Goal: Information Seeking & Learning: Learn about a topic

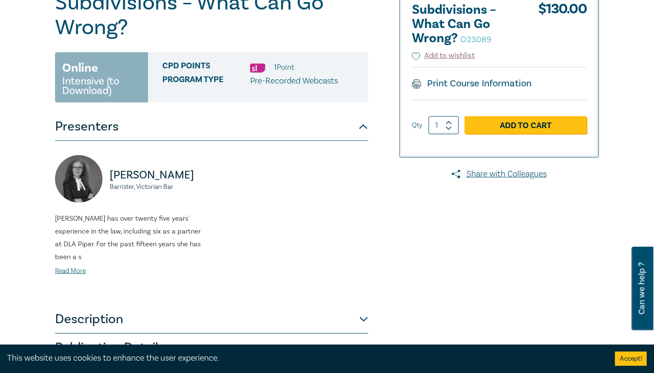
scroll to position [228, 0]
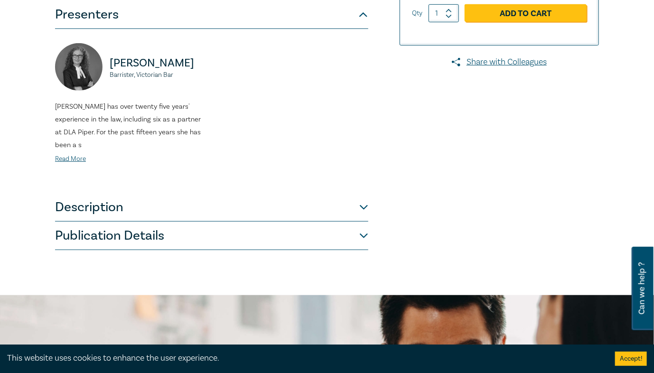
click at [243, 234] on button "Publication Details" at bounding box center [211, 236] width 313 height 28
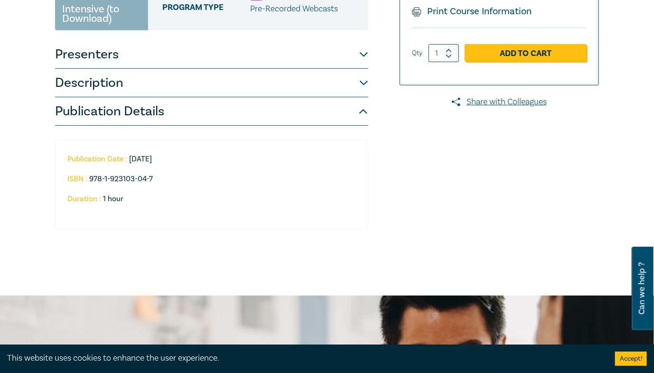
scroll to position [76, 0]
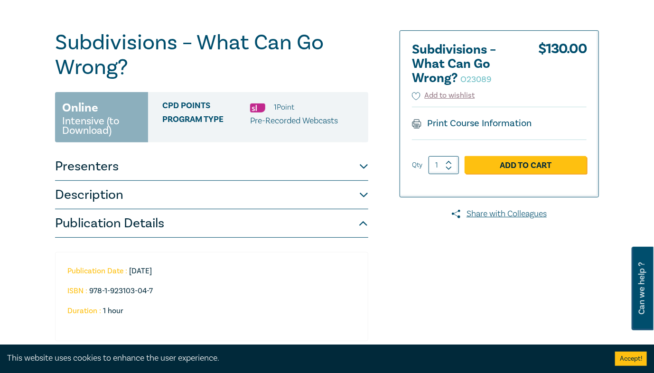
click at [437, 52] on h2 "Subdivisions – What Can Go Wrong? O23089" at bounding box center [464, 64] width 104 height 43
click at [486, 78] on small "O23089" at bounding box center [475, 79] width 31 height 11
copy small "O23089"
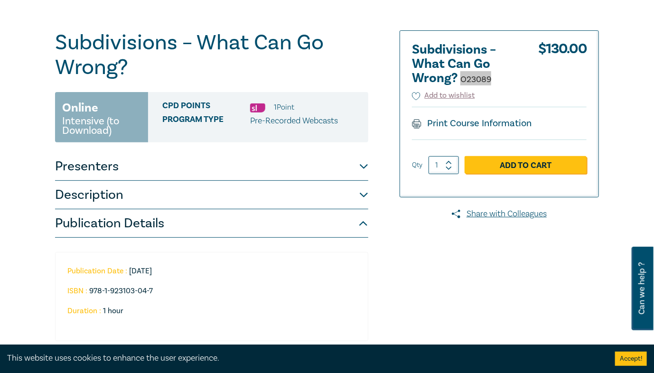
scroll to position [0, 0]
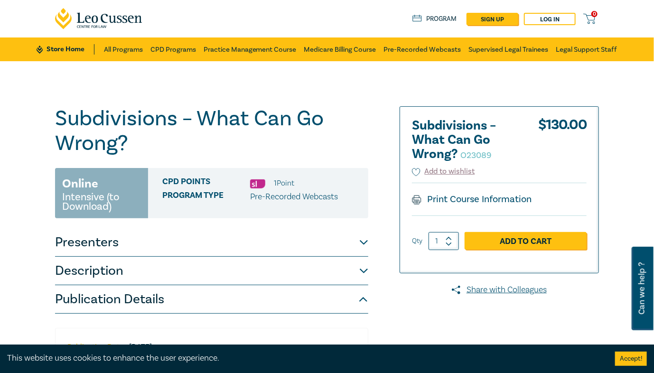
click at [225, 109] on h1 "Subdivisions – What Can Go Wrong? O23089" at bounding box center [211, 130] width 313 height 49
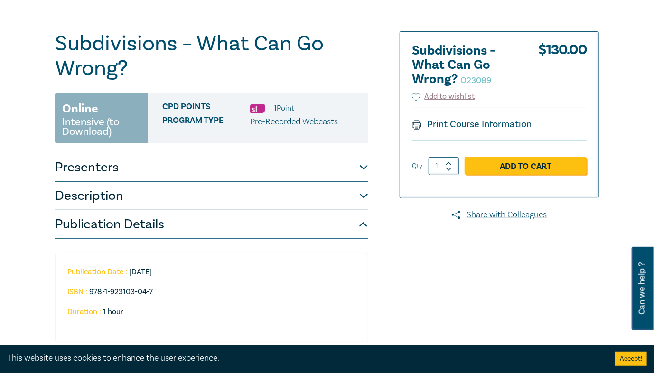
scroll to position [152, 0]
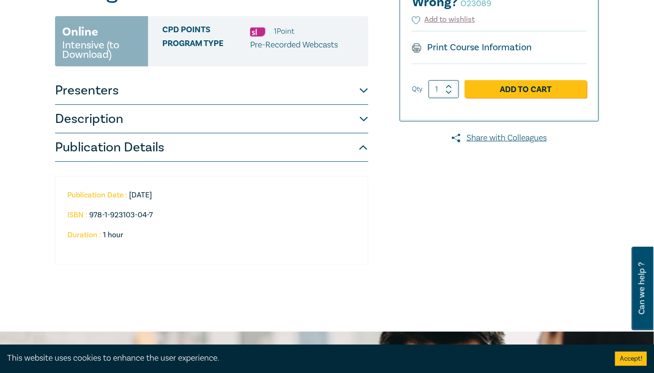
click at [200, 156] on button "Publication Details" at bounding box center [211, 147] width 313 height 28
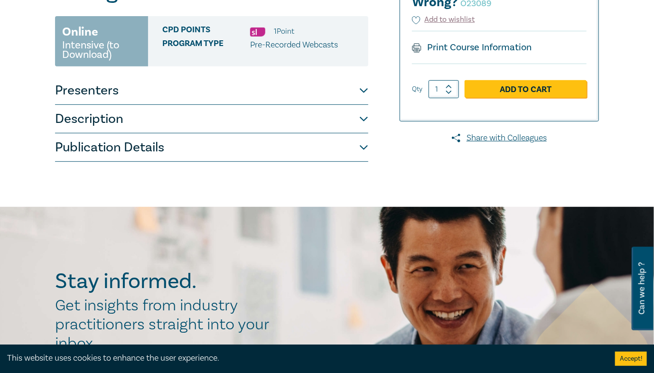
click at [200, 156] on button "Publication Details" at bounding box center [211, 147] width 313 height 28
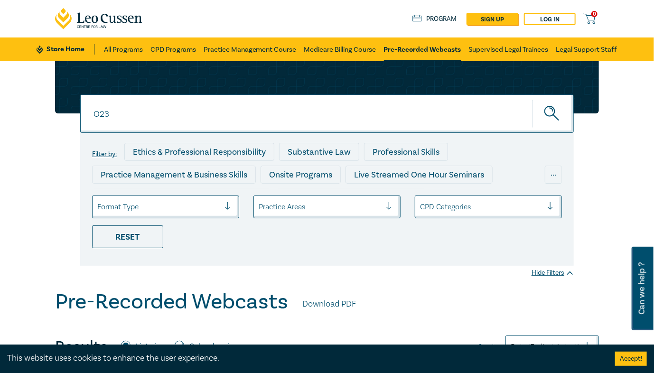
click at [259, 105] on input "O23" at bounding box center [327, 113] width 494 height 38
paste input "5066"
click at [546, 116] on icon "submit" at bounding box center [552, 114] width 17 height 17
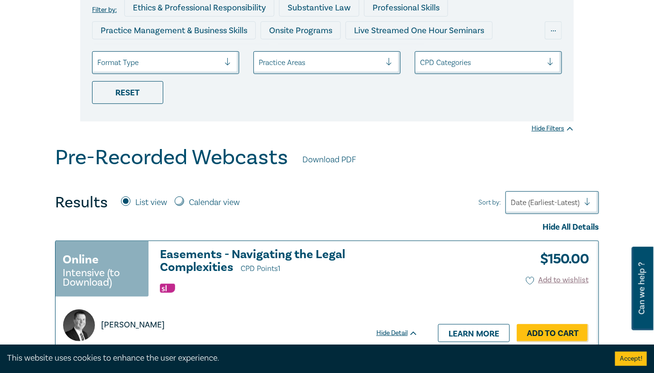
scroll to position [76, 0]
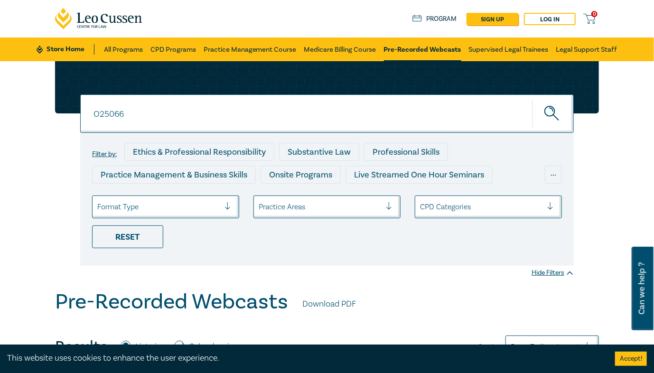
drag, startPoint x: 108, startPoint y: 111, endPoint x: 159, endPoint y: 117, distance: 51.6
click at [158, 121] on input "O25066" at bounding box center [327, 113] width 494 height 38
type input "O23"
click at [532, 99] on button "submit" at bounding box center [553, 113] width 42 height 29
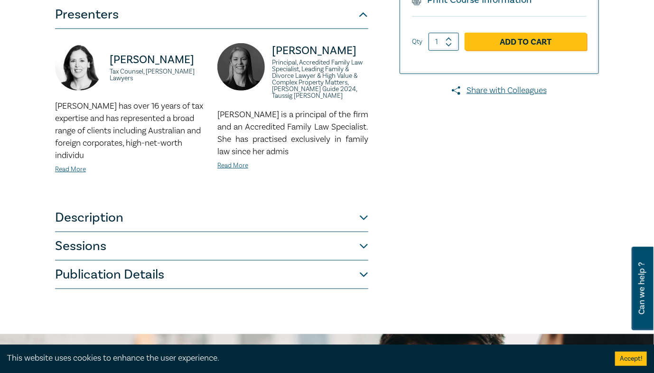
click at [233, 275] on button "Publication Details" at bounding box center [211, 275] width 313 height 28
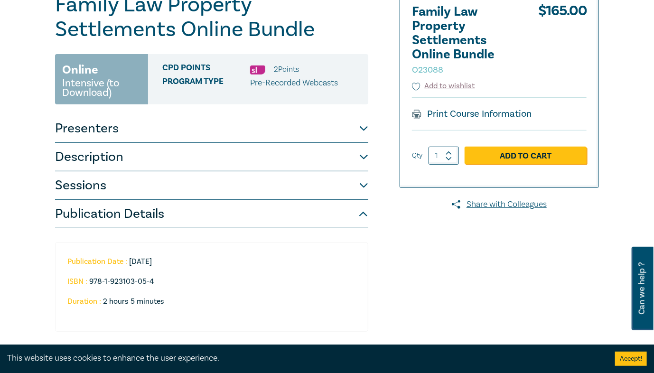
scroll to position [38, 0]
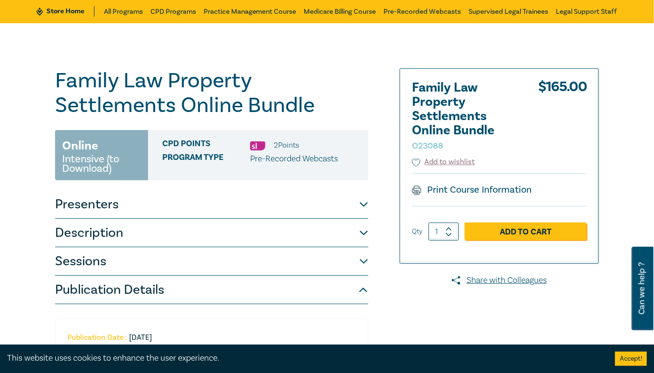
click at [427, 147] on small "O23088" at bounding box center [427, 145] width 31 height 11
copy small "O23088"
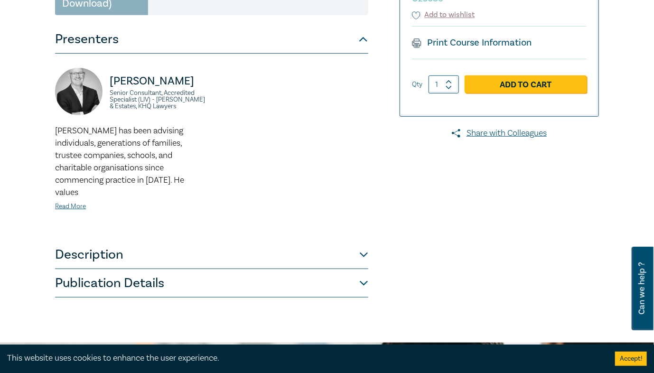
click at [188, 271] on button "Publication Details" at bounding box center [211, 283] width 313 height 28
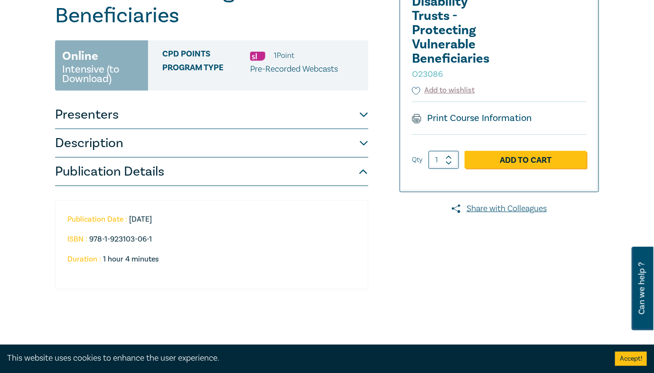
scroll to position [152, 0]
click at [437, 72] on small "O23086" at bounding box center [427, 74] width 31 height 11
copy small "O23086"
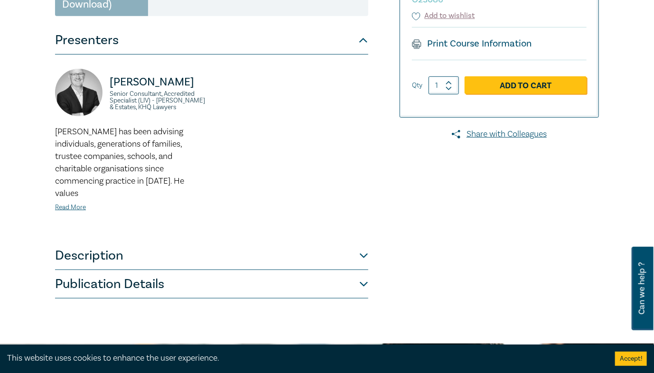
scroll to position [304, 0]
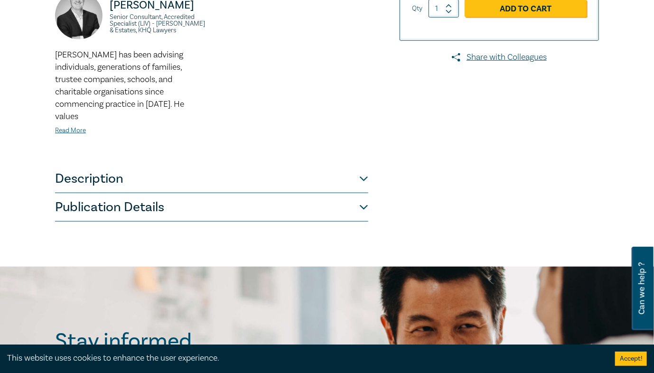
click at [221, 203] on button "Publication Details" at bounding box center [211, 207] width 313 height 28
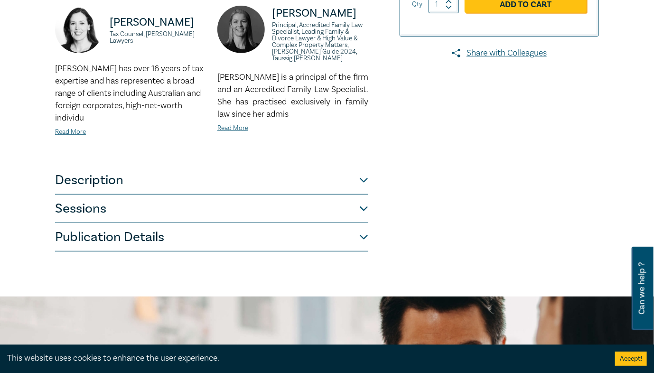
scroll to position [266, 0]
click at [248, 237] on button "Publication Details" at bounding box center [211, 237] width 313 height 28
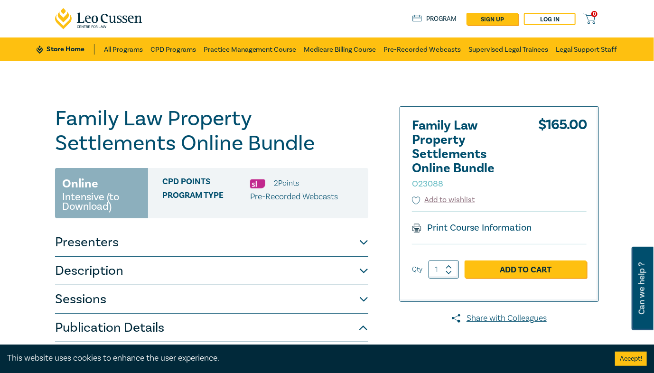
scroll to position [114, 0]
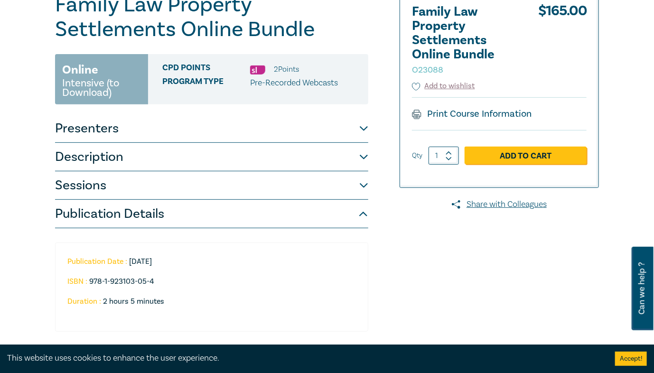
click at [433, 67] on small "O23088" at bounding box center [427, 70] width 31 height 11
copy small "O23088"
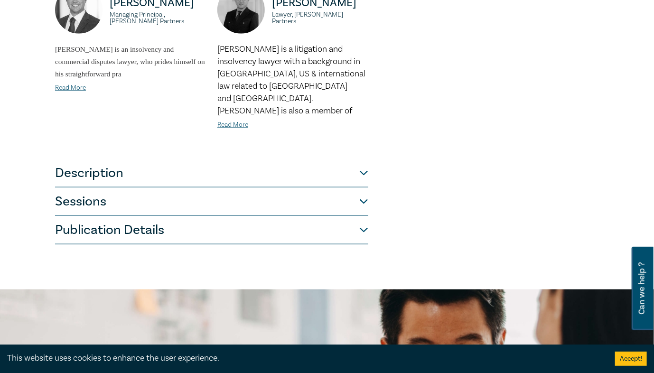
click at [235, 224] on button "Publication Details" at bounding box center [211, 230] width 313 height 28
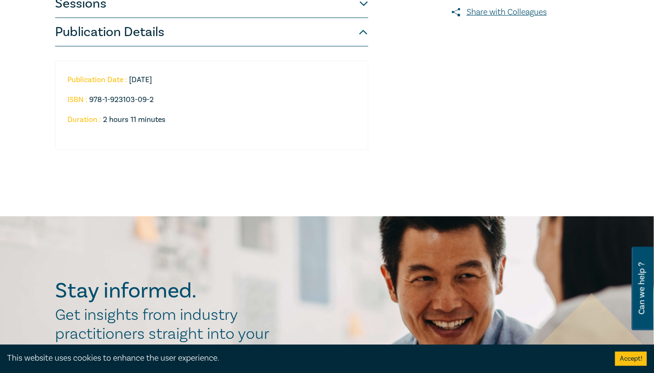
scroll to position [304, 0]
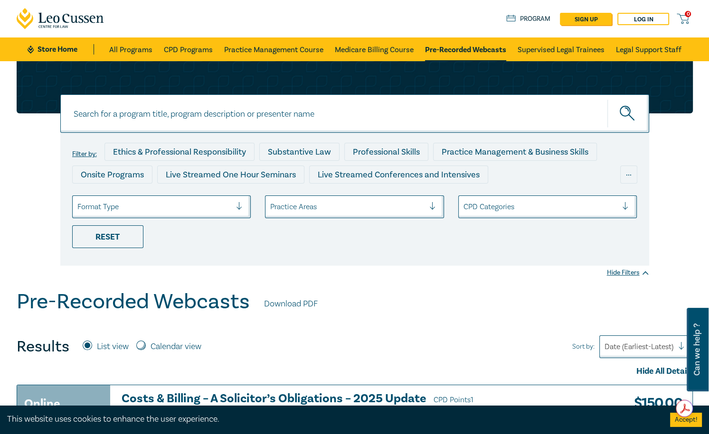
click at [212, 115] on input at bounding box center [354, 113] width 589 height 38
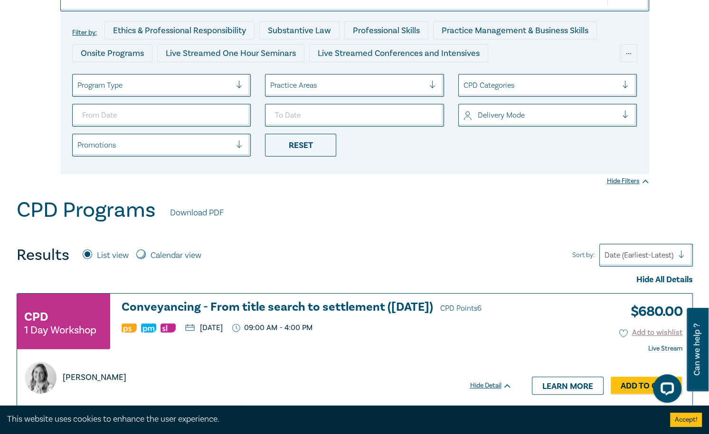
scroll to position [76, 0]
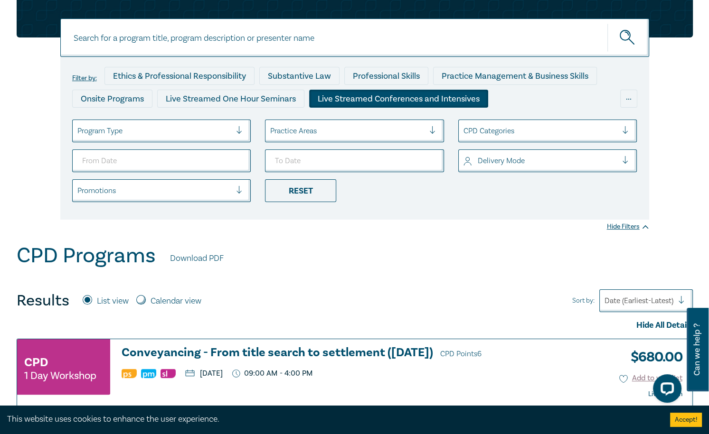
click at [426, 93] on div "Live Streamed Conferences and Intensives" at bounding box center [398, 99] width 179 height 18
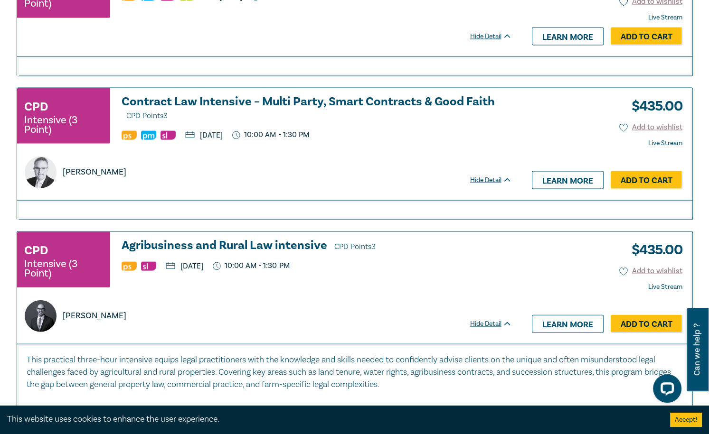
scroll to position [2240, 0]
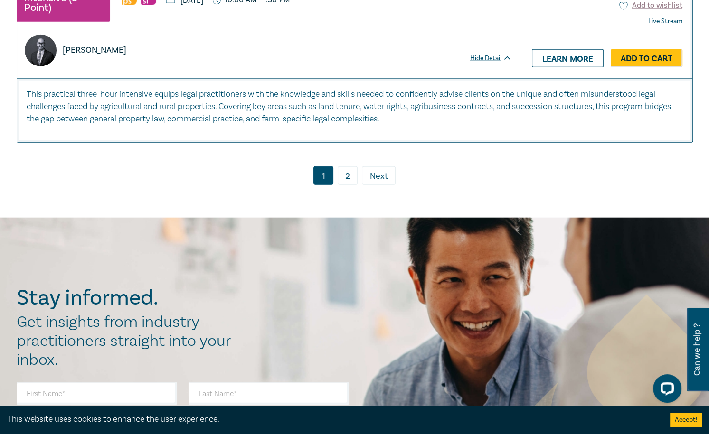
click at [346, 171] on link "2" at bounding box center [347, 176] width 20 height 18
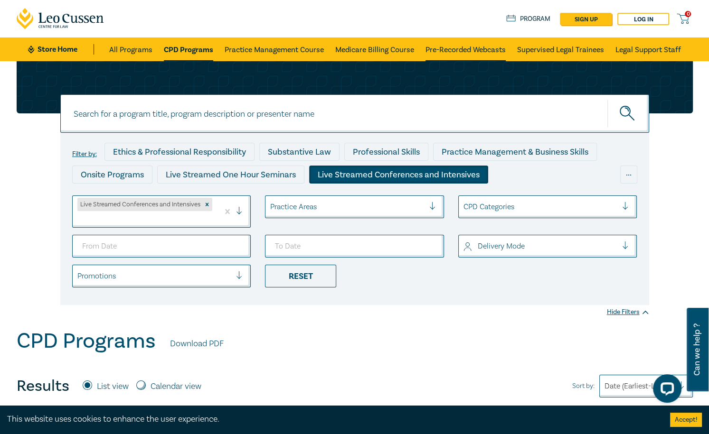
click at [452, 51] on link "Pre-Recorded Webcasts" at bounding box center [465, 49] width 80 height 24
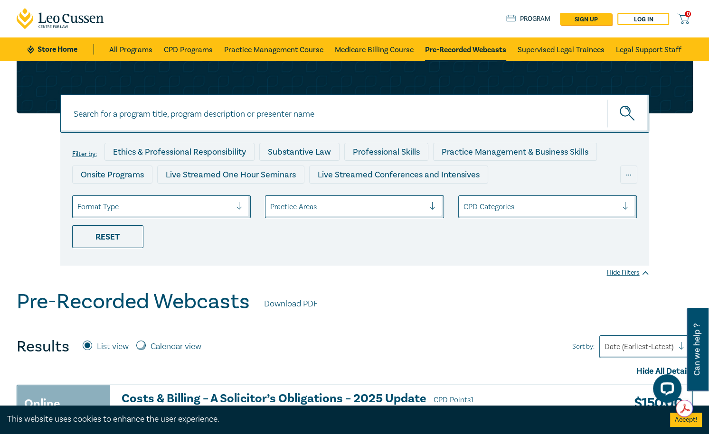
click at [157, 123] on input at bounding box center [354, 113] width 589 height 38
click at [607, 99] on button "submit" at bounding box center [628, 113] width 42 height 29
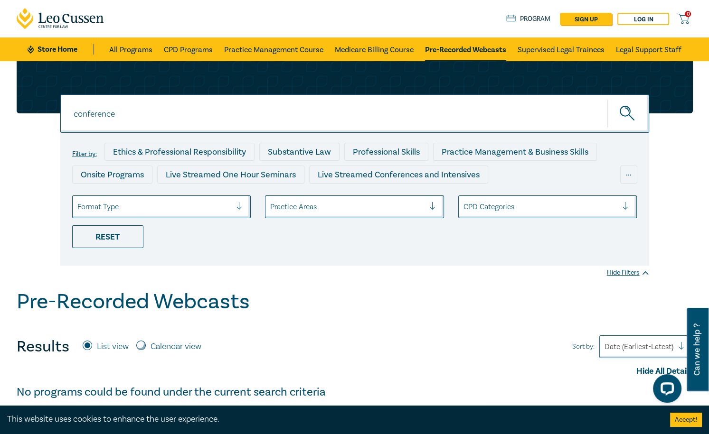
click at [139, 120] on input "conference" at bounding box center [354, 113] width 589 height 38
click at [607, 99] on button "submit" at bounding box center [628, 113] width 42 height 29
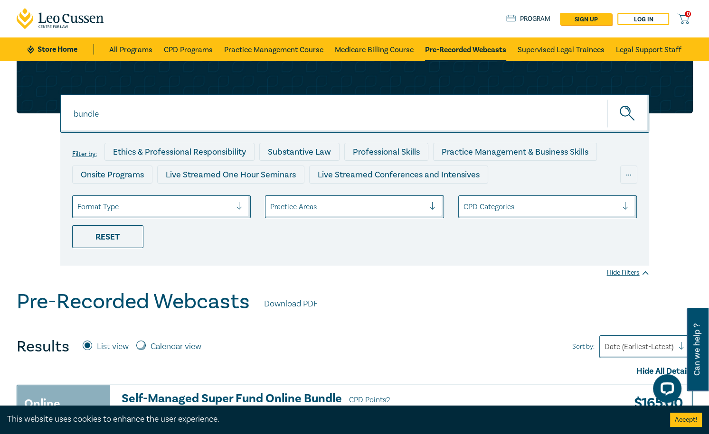
click at [465, 120] on input "bundle" at bounding box center [354, 113] width 589 height 38
type input "chair"
click at [607, 99] on button "submit" at bounding box center [628, 113] width 42 height 29
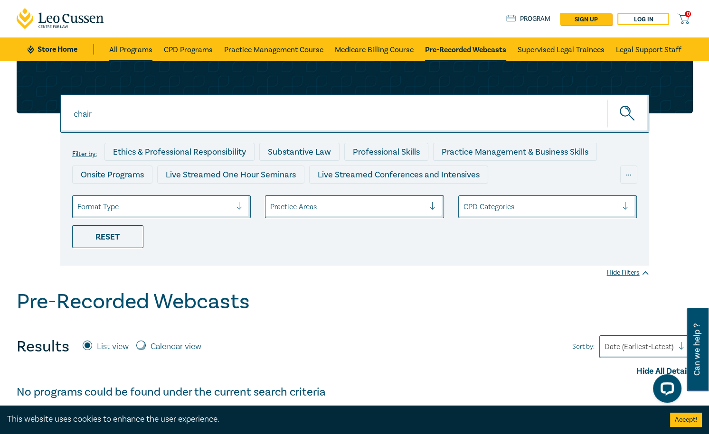
click at [138, 51] on link "All Programs" at bounding box center [130, 49] width 43 height 24
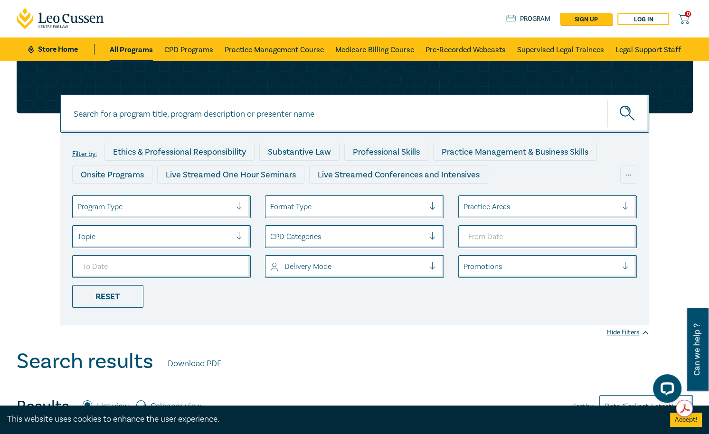
click at [175, 112] on input at bounding box center [354, 113] width 589 height 38
type input "chair"
click at [607, 99] on button "submit" at bounding box center [628, 113] width 42 height 29
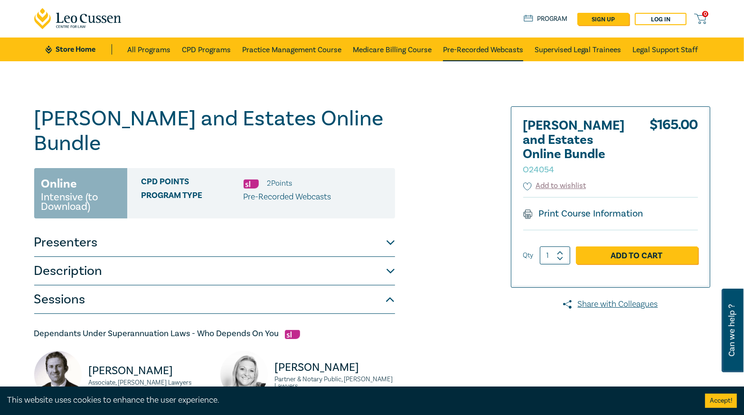
click at [492, 54] on link "Pre-Recorded Webcasts" at bounding box center [483, 49] width 80 height 24
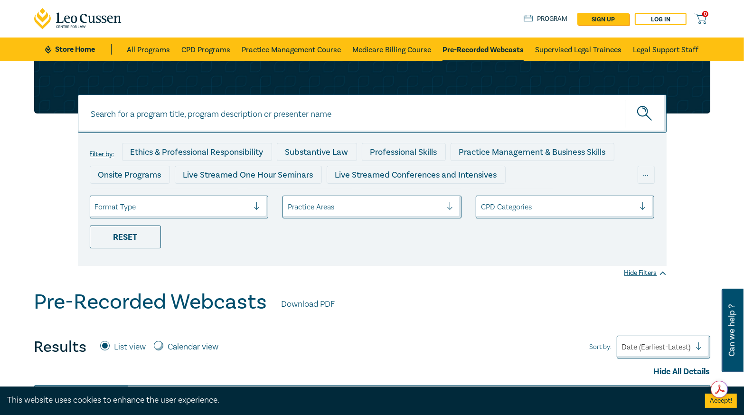
click at [174, 121] on input at bounding box center [372, 113] width 589 height 38
paste input "Construction"
click at [649, 115] on icon "submit" at bounding box center [645, 114] width 17 height 17
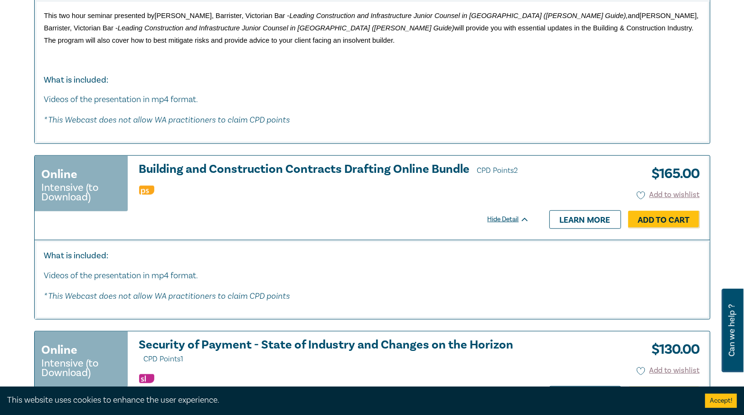
scroll to position [797, 0]
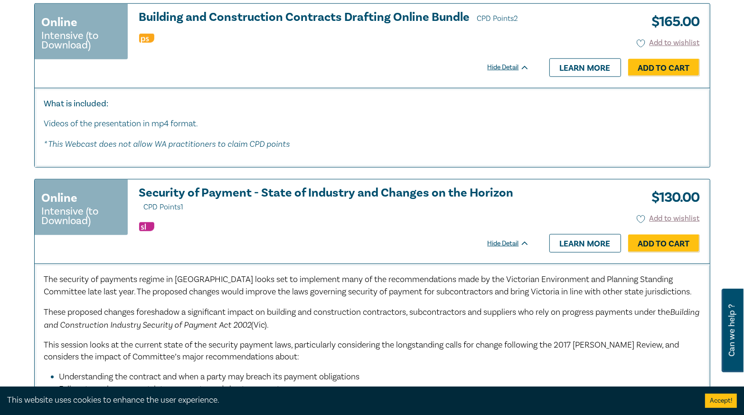
drag, startPoint x: 230, startPoint y: 189, endPoint x: 199, endPoint y: 226, distance: 47.5
click at [199, 225] on ul at bounding box center [334, 226] width 390 height 9
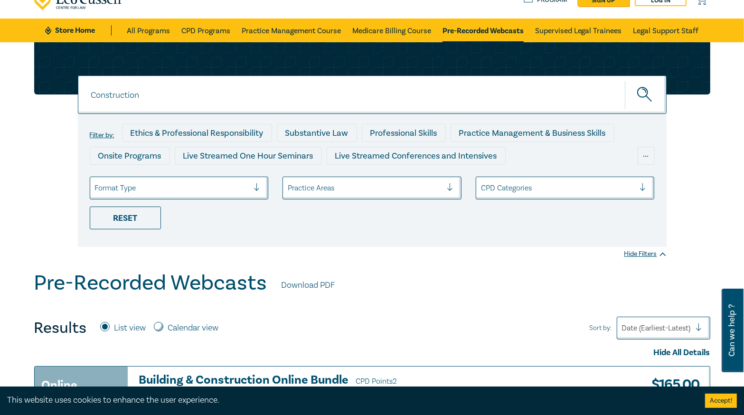
scroll to position [0, 0]
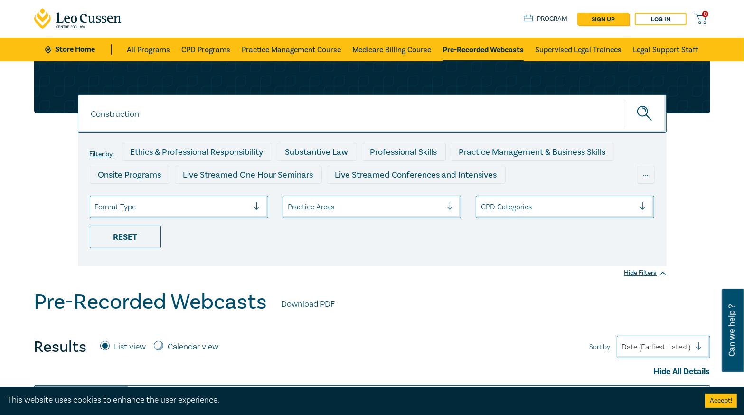
click at [158, 112] on input "Construction" at bounding box center [372, 113] width 589 height 38
click at [191, 116] on input "Construction" at bounding box center [372, 113] width 589 height 38
paste input "O25069"
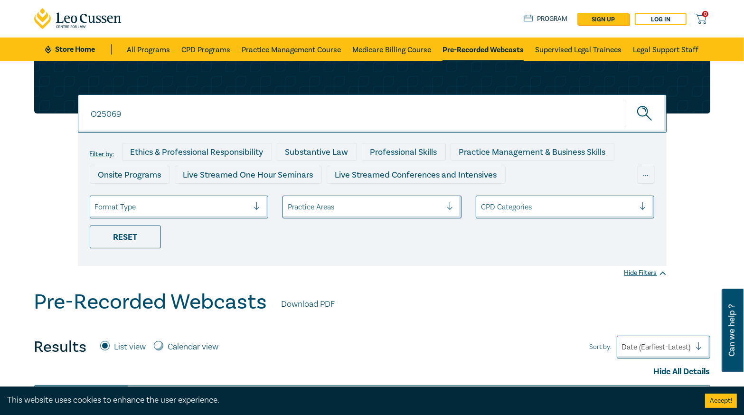
click at [651, 109] on icon "submit" at bounding box center [645, 114] width 17 height 17
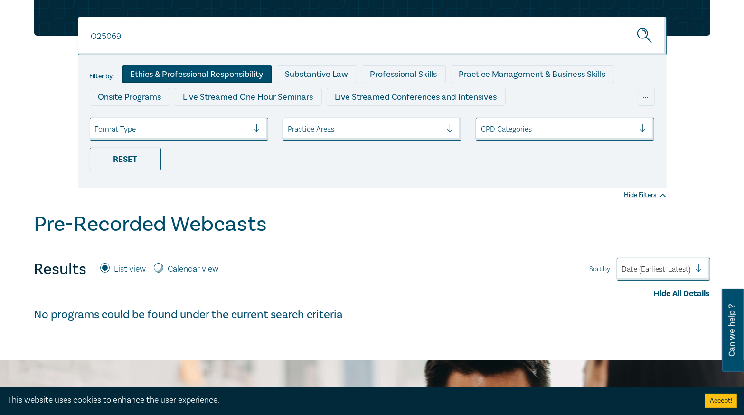
scroll to position [38, 0]
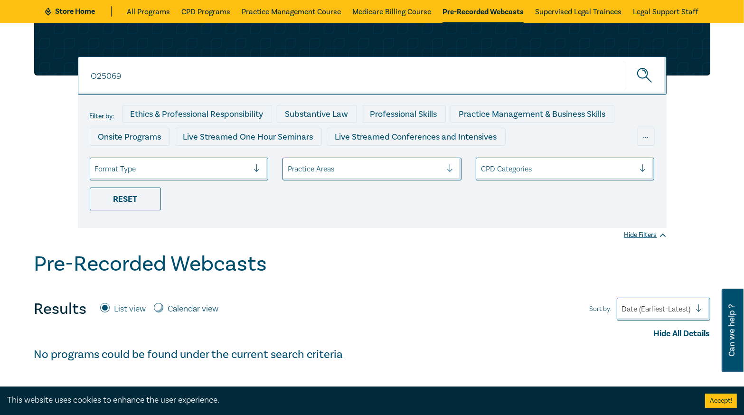
click at [145, 68] on input "O25069" at bounding box center [372, 75] width 589 height 38
type input "O25068"
click at [625, 61] on button "submit" at bounding box center [646, 75] width 42 height 29
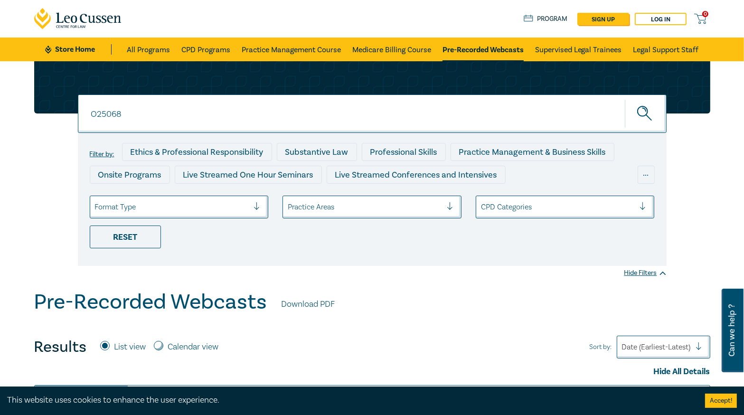
scroll to position [228, 0]
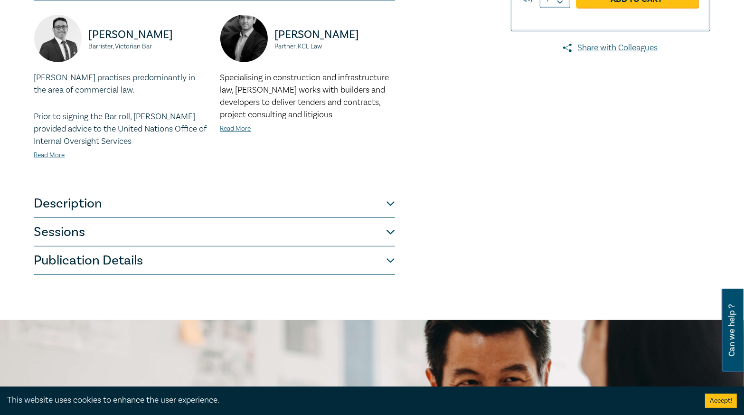
scroll to position [342, 0]
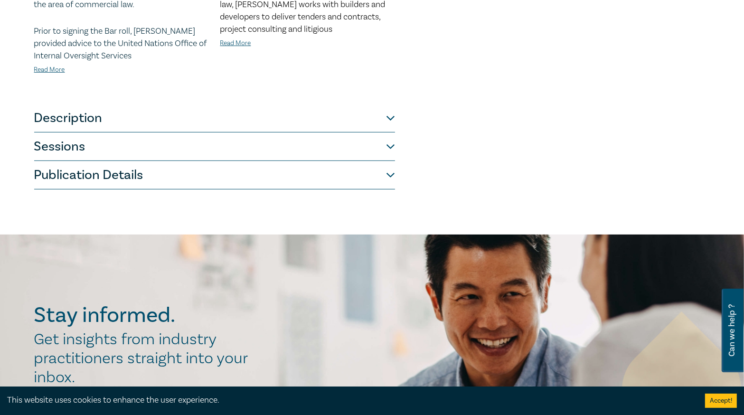
click at [168, 181] on button "Publication Details" at bounding box center [214, 175] width 361 height 28
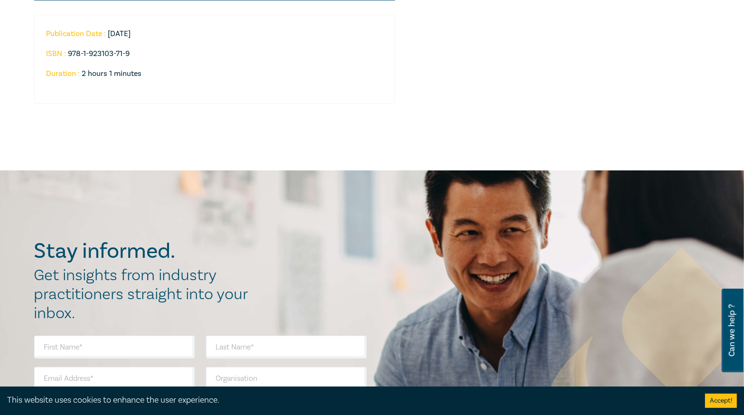
scroll to position [339, 0]
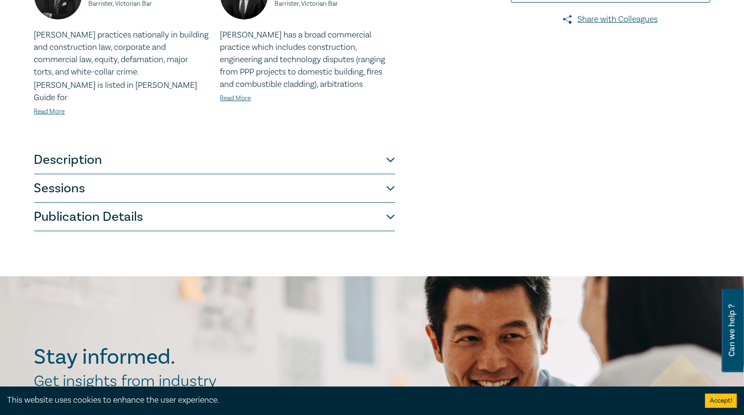
scroll to position [380, 0]
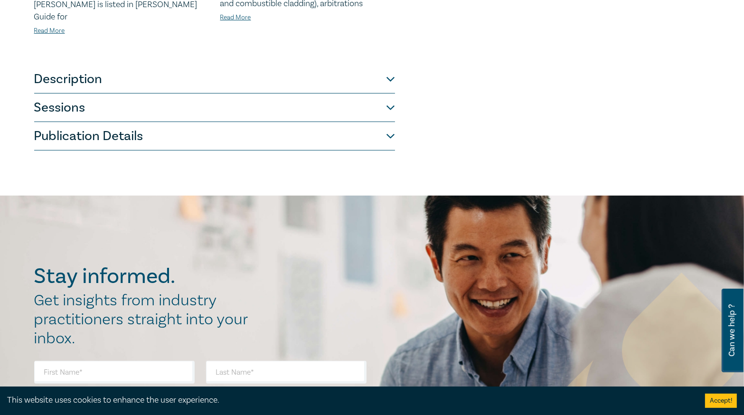
click at [175, 125] on button "Publication Details" at bounding box center [214, 136] width 361 height 28
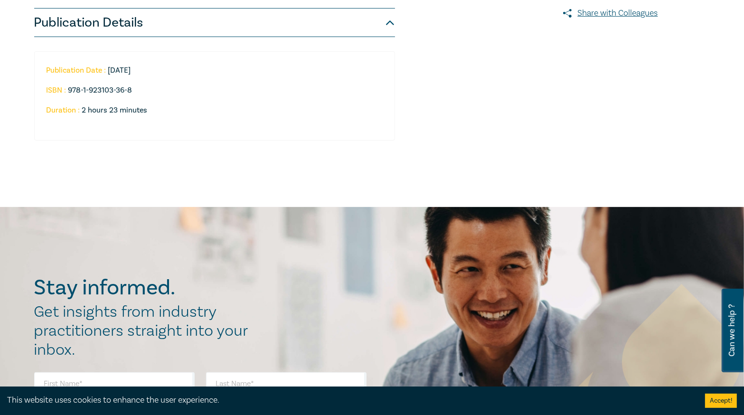
scroll to position [304, 0]
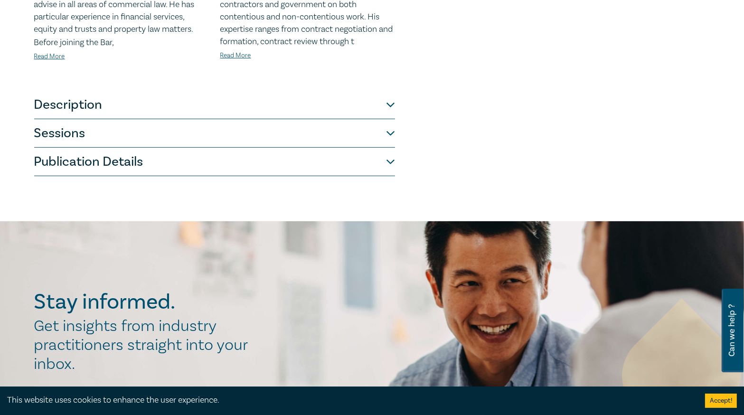
click at [174, 156] on button "Publication Details" at bounding box center [214, 162] width 361 height 28
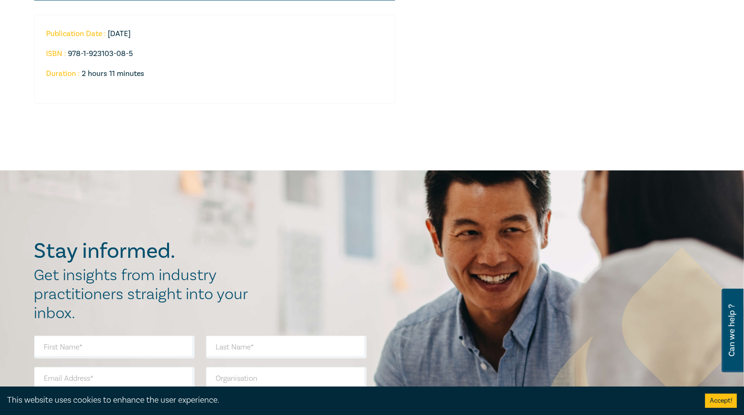
scroll to position [339, 0]
